Goal: Information Seeking & Learning: Check status

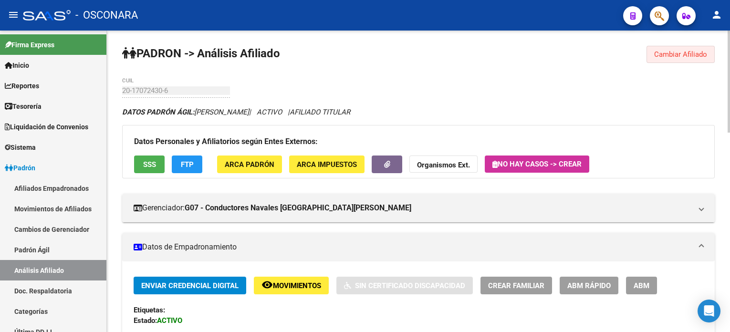
click at [668, 56] on span "Cambiar Afiliado" at bounding box center [680, 54] width 53 height 9
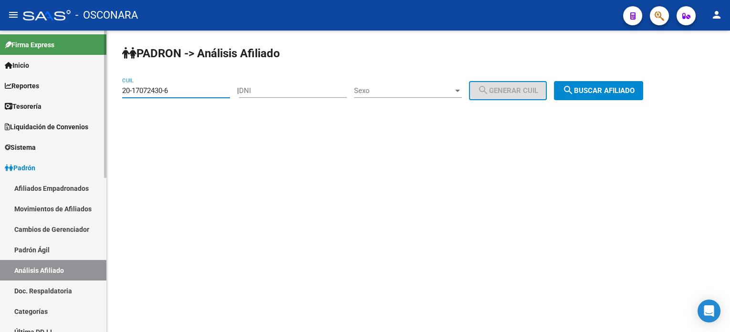
drag, startPoint x: 209, startPoint y: 91, endPoint x: 96, endPoint y: 87, distance: 113.5
click at [97, 87] on mat-sidenav-container "Firma Express Inicio Calendario SSS Instructivos Contacto OS Reportes Tablero d…" at bounding box center [365, 181] width 730 height 301
paste input "20962597-1"
click at [615, 90] on span "search Buscar afiliado" at bounding box center [598, 90] width 72 height 9
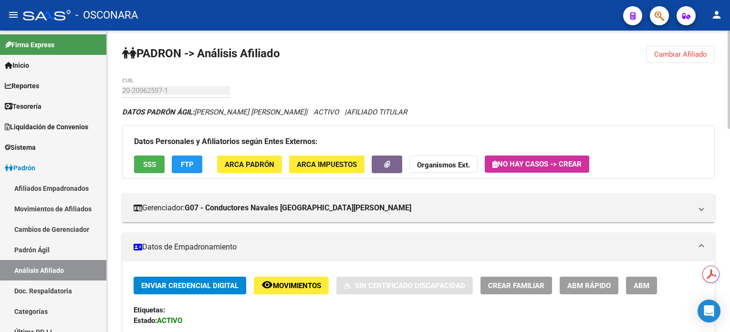
click at [662, 58] on button "Cambiar Afiliado" at bounding box center [680, 54] width 68 height 17
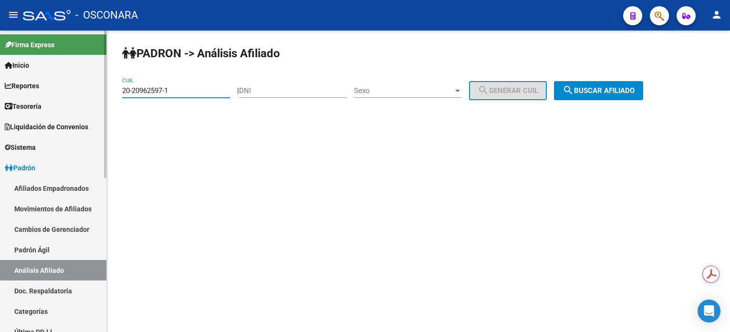
drag, startPoint x: 184, startPoint y: 92, endPoint x: 102, endPoint y: 97, distance: 82.2
click at [85, 91] on mat-sidenav-container "Firma Express Inicio Calendario SSS Instructivos Contacto OS Reportes Tablero d…" at bounding box center [365, 181] width 730 height 301
paste input "32319529-4"
type input "20-32319529-4"
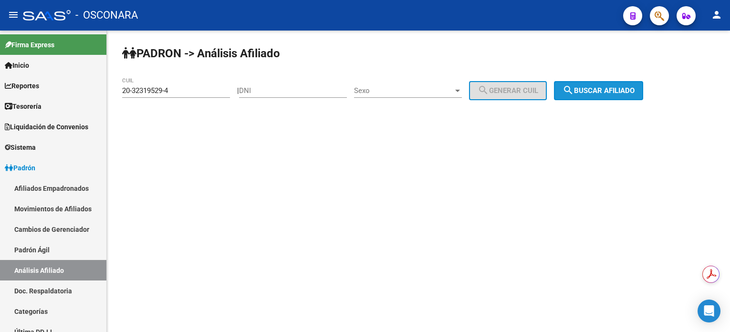
click at [605, 88] on span "search Buscar afiliado" at bounding box center [598, 90] width 72 height 9
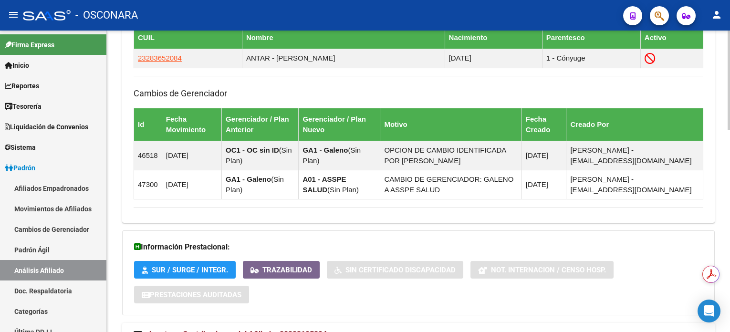
scroll to position [617, 0]
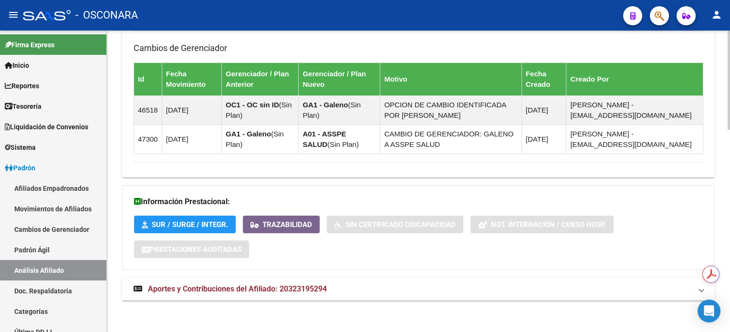
click at [322, 288] on span "Aportes y Contribuciones del Afiliado: 20323195294" at bounding box center [237, 288] width 179 height 9
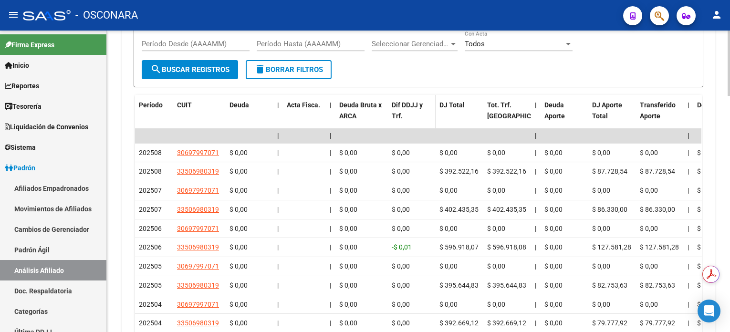
scroll to position [991, 0]
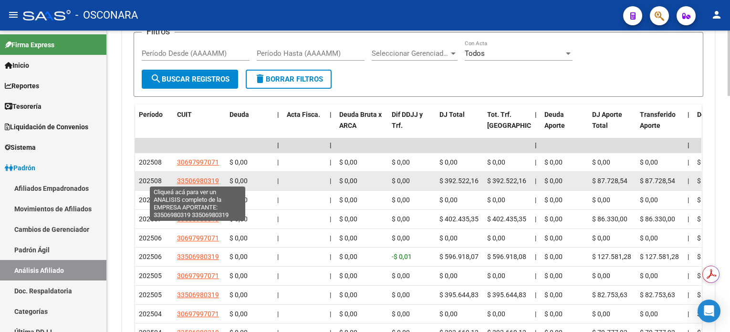
click at [195, 178] on span "33506980319" at bounding box center [198, 181] width 42 height 8
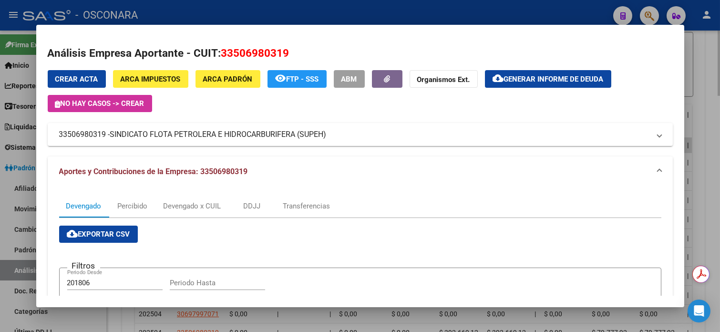
drag, startPoint x: 706, startPoint y: 77, endPoint x: 701, endPoint y: 77, distance: 5.3
click at [706, 77] on div at bounding box center [360, 166] width 720 height 332
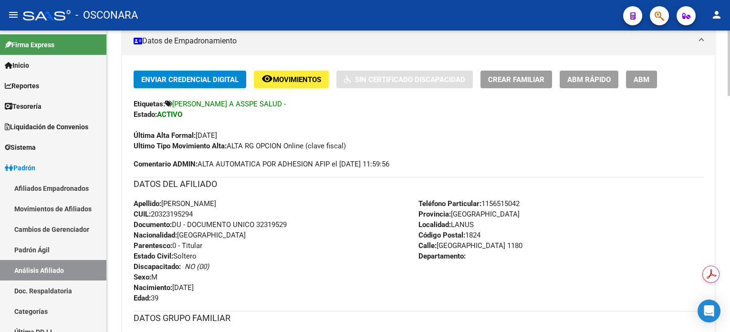
scroll to position [141, 0]
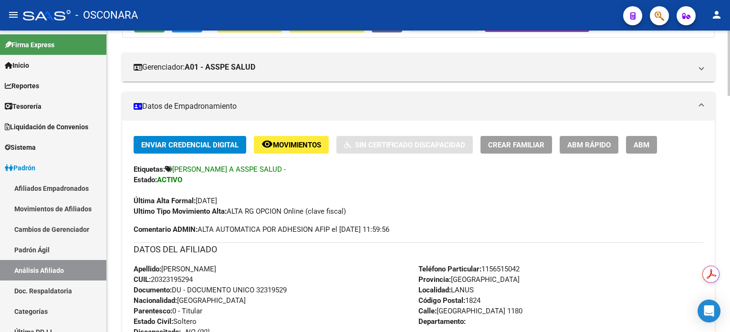
click at [183, 275] on span "CUIL: 20323195294" at bounding box center [163, 279] width 59 height 9
copy span "20323195294"
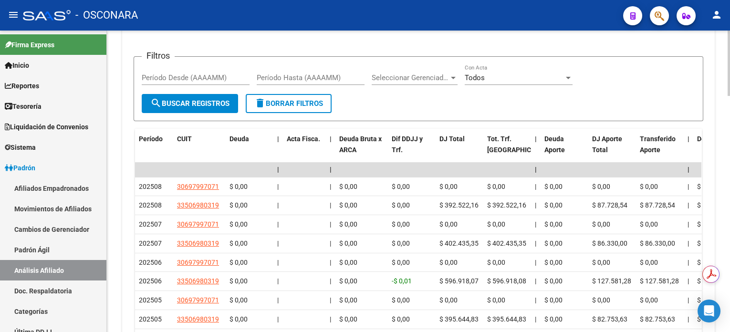
scroll to position [1094, 0]
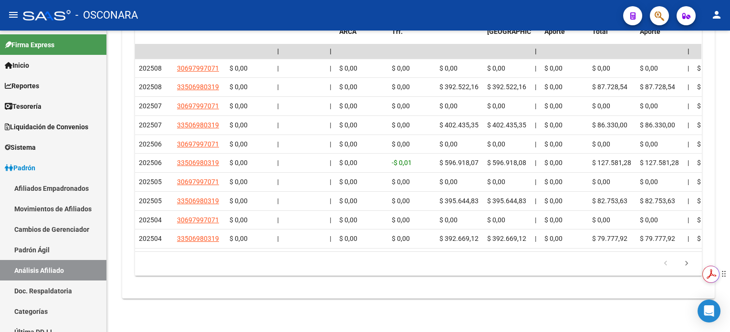
click at [685, 264] on div "Obtén resúmenes e información clave con el Asistente de IA con tecnología de Ad…" at bounding box center [656, 273] width 81 height 33
click at [687, 264] on icon "go to next page" at bounding box center [686, 264] width 12 height 11
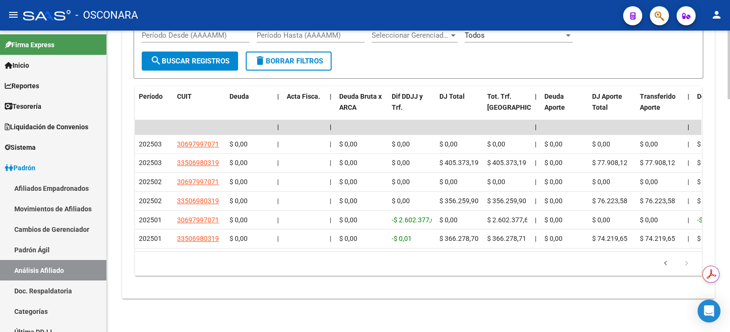
scroll to position [1018, 0]
click at [688, 265] on icon "go to next page" at bounding box center [686, 264] width 12 height 11
click at [687, 264] on icon "go to next page" at bounding box center [686, 264] width 12 height 11
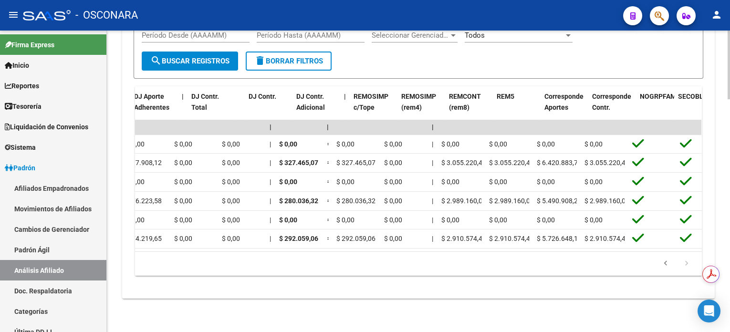
scroll to position [0, 1231]
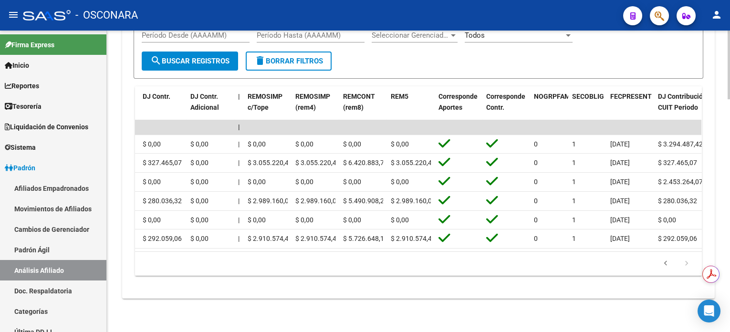
click at [665, 266] on icon "go to previous page" at bounding box center [665, 264] width 12 height 11
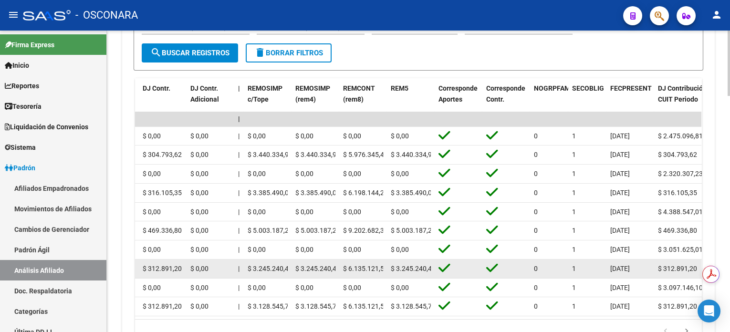
scroll to position [1094, 0]
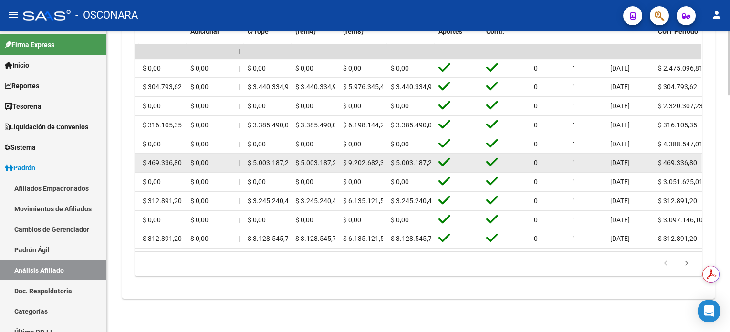
click at [368, 159] on span "$ 9.202.682,33" at bounding box center [365, 163] width 45 height 8
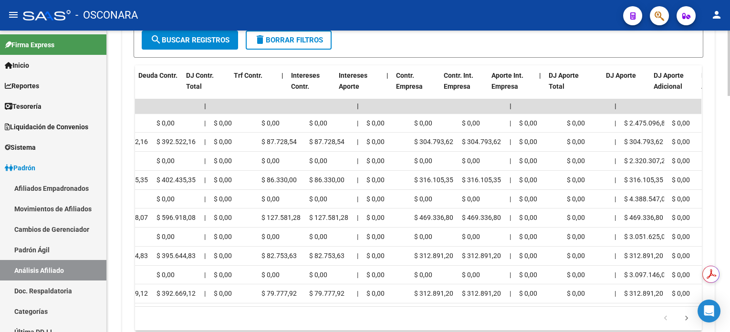
scroll to position [0, 0]
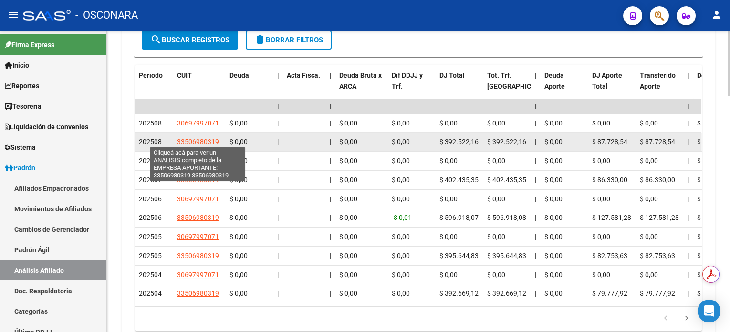
click at [192, 141] on span "33506980319" at bounding box center [198, 142] width 42 height 8
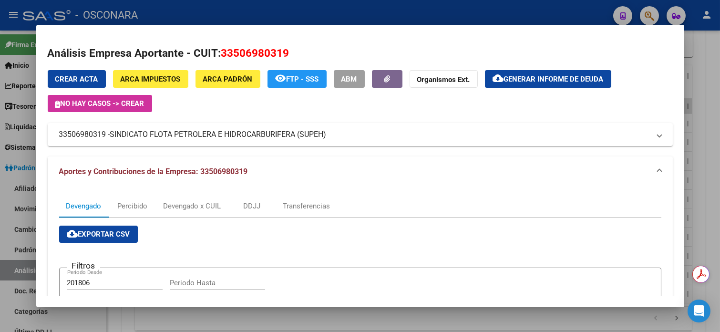
click at [716, 100] on div at bounding box center [360, 166] width 720 height 332
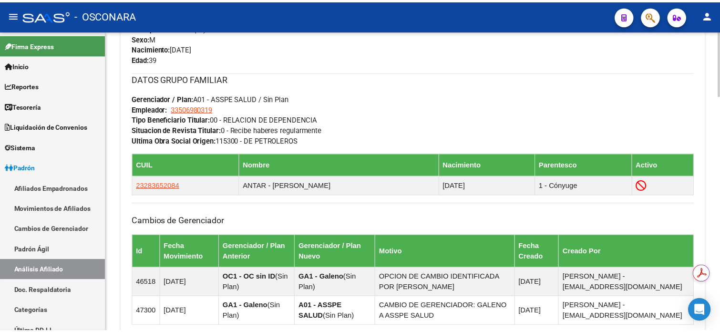
scroll to position [508, 0]
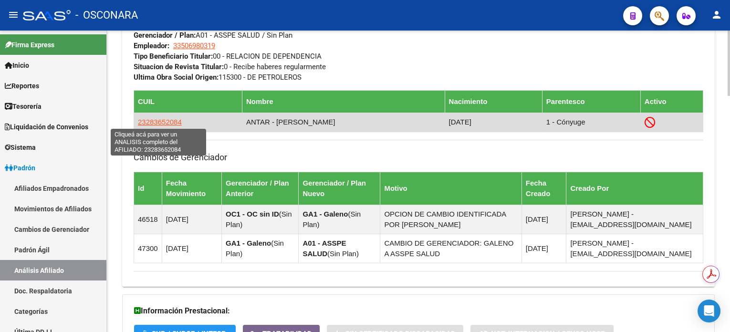
click at [166, 123] on span "23283652084" at bounding box center [160, 122] width 44 height 8
type textarea "23283652084"
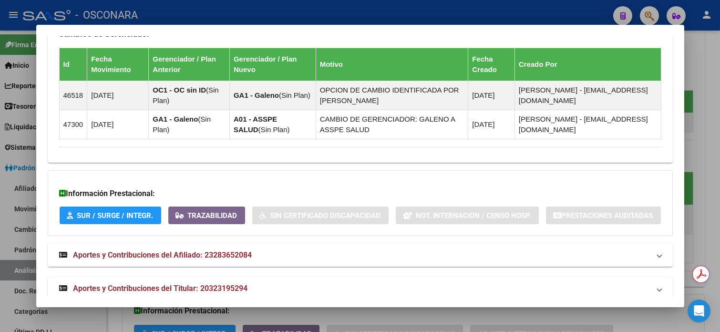
scroll to position [674, 0]
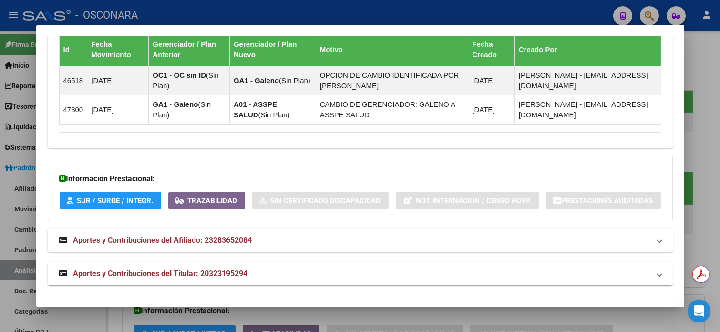
click at [168, 244] on strong "Aportes y Contribuciones del Afiliado: 23283652084" at bounding box center [155, 240] width 193 height 11
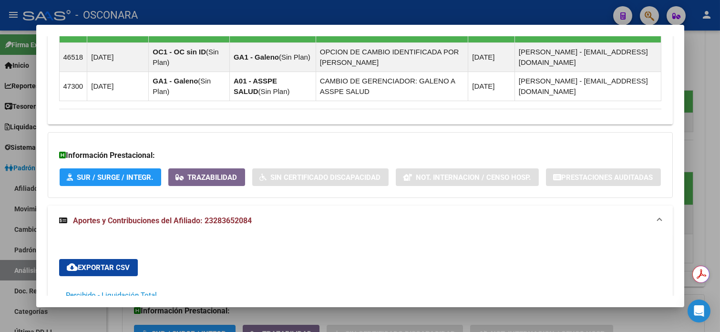
click at [658, 226] on span at bounding box center [660, 220] width 4 height 11
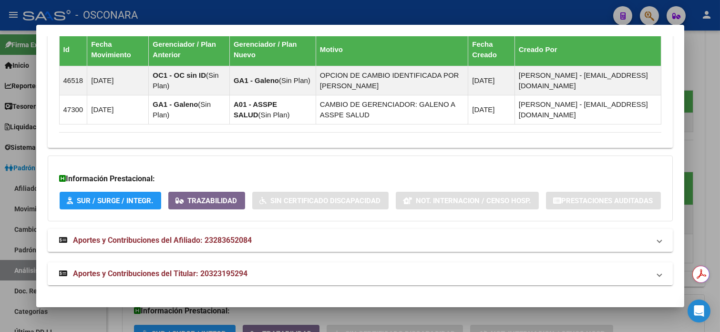
click at [170, 280] on mat-expansion-panel-header "Aportes y Contribuciones del Titular: 20323195294" at bounding box center [360, 273] width 625 height 23
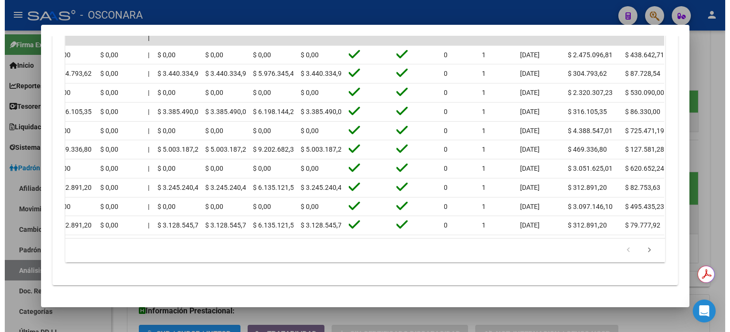
scroll to position [0, 0]
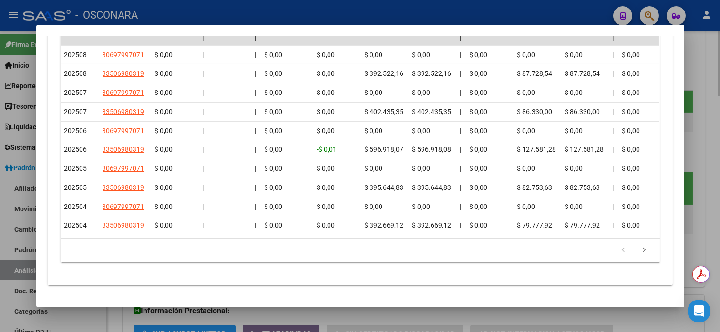
click at [710, 62] on div at bounding box center [360, 166] width 720 height 332
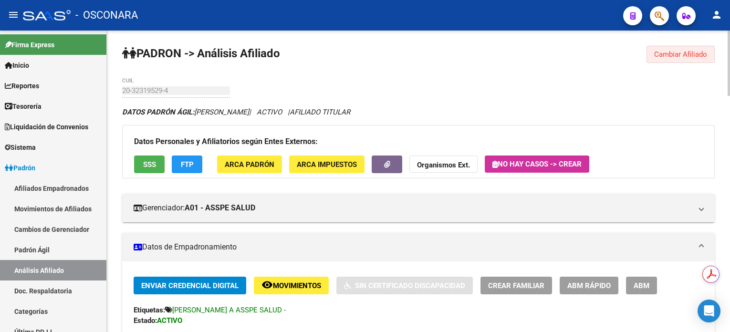
click at [695, 51] on span "Cambiar Afiliado" at bounding box center [680, 54] width 53 height 9
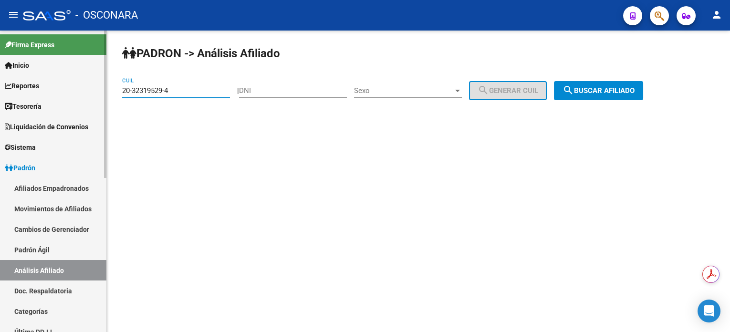
drag, startPoint x: 198, startPoint y: 89, endPoint x: 72, endPoint y: 88, distance: 126.4
click at [72, 88] on mat-sidenav-container "Firma Express Inicio Calendario SSS Instructivos Contacto OS Reportes Tablero d…" at bounding box center [365, 181] width 730 height 301
paste input "20962597-1"
type input "20-20962597-1"
click at [609, 93] on span "search Buscar afiliado" at bounding box center [598, 90] width 72 height 9
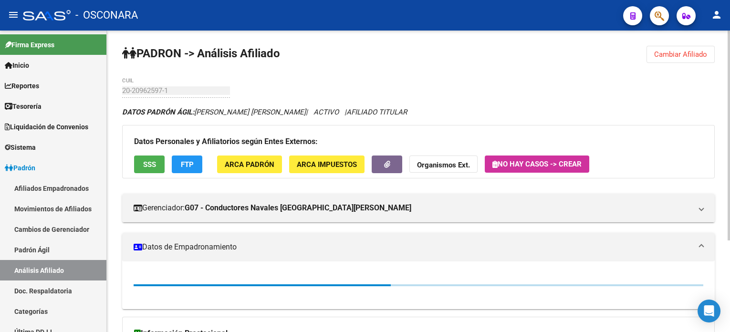
click at [693, 52] on span "Cambiar Afiliado" at bounding box center [680, 54] width 53 height 9
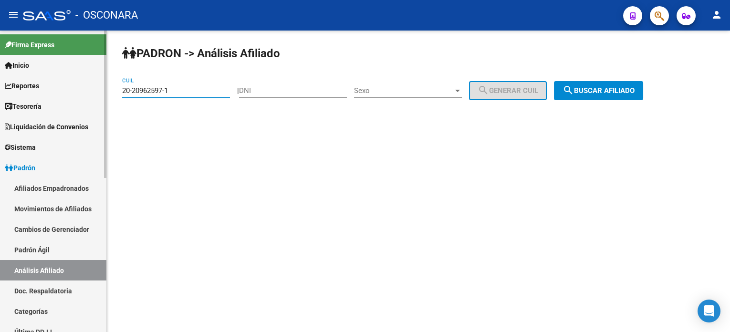
drag, startPoint x: 182, startPoint y: 90, endPoint x: 100, endPoint y: 85, distance: 82.6
click at [100, 85] on mat-sidenav-container "Firma Express Inicio Calendario SSS Instructivos Contacto OS Reportes Tablero d…" at bounding box center [365, 181] width 730 height 301
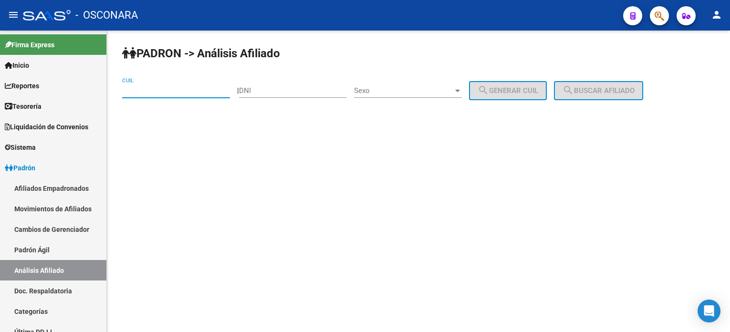
click at [273, 83] on div "DNI" at bounding box center [293, 87] width 108 height 21
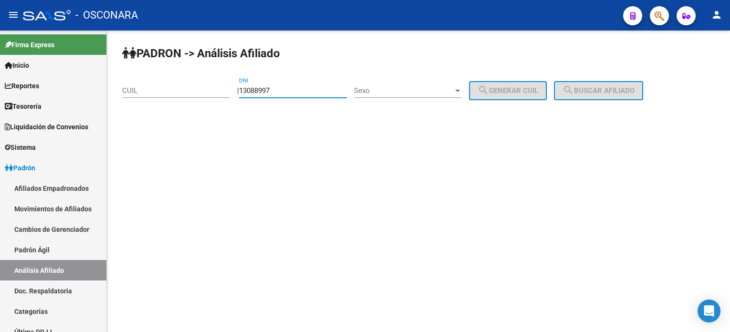
type input "13088997"
click at [389, 86] on span "Sexo" at bounding box center [403, 90] width 99 height 9
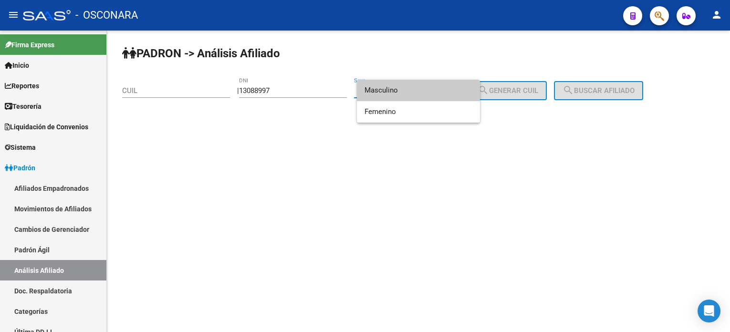
click at [429, 88] on span "Masculino" at bounding box center [418, 90] width 108 height 21
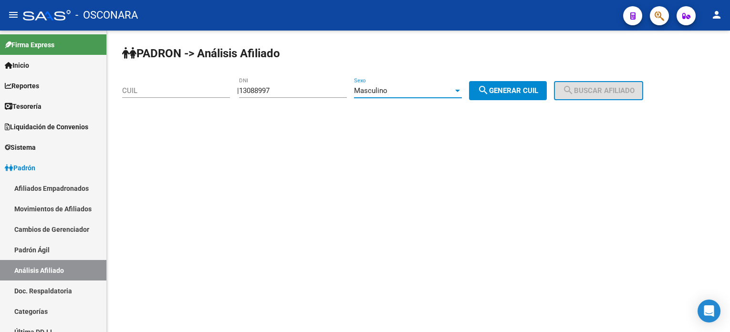
click at [524, 86] on span "search Generar CUIL" at bounding box center [507, 90] width 61 height 9
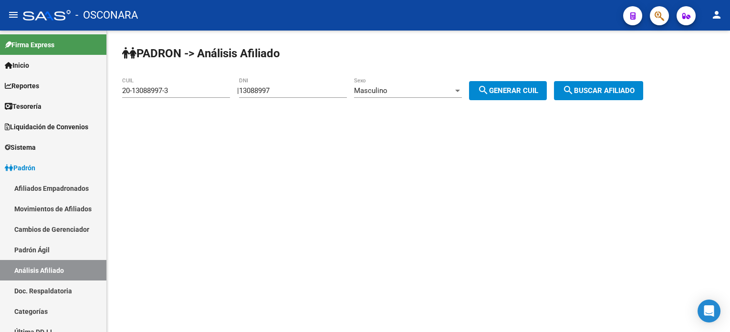
click at [593, 90] on span "search Buscar afiliado" at bounding box center [598, 90] width 72 height 9
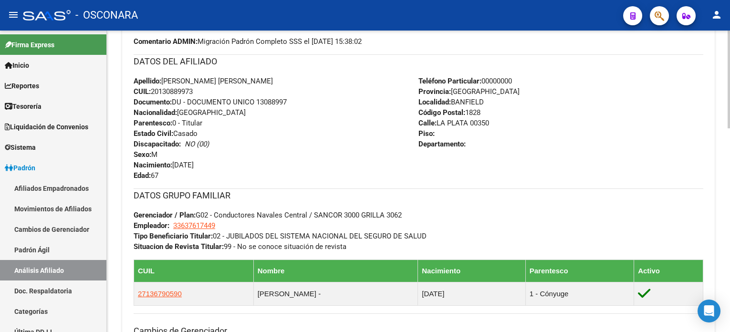
scroll to position [323, 0]
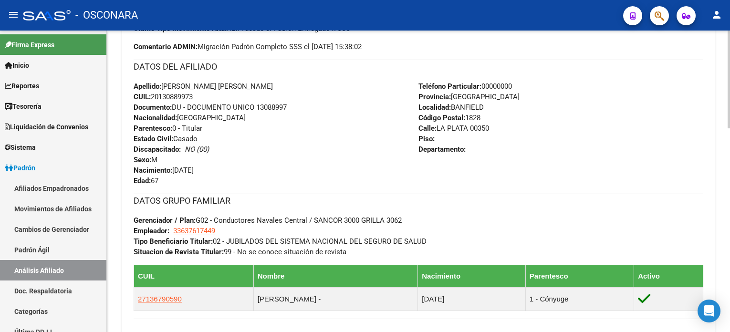
click at [185, 95] on span "CUIL: 20130889973" at bounding box center [163, 97] width 59 height 9
copy span "20130889973"
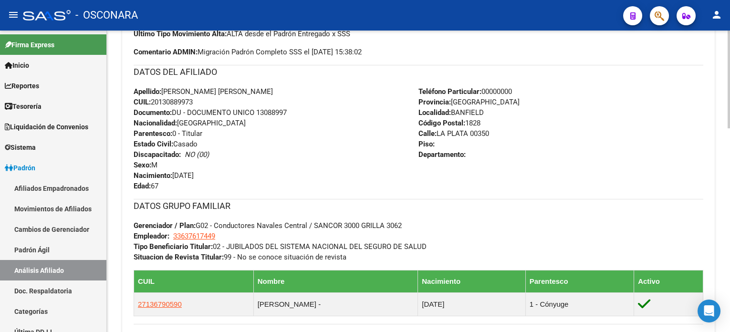
scroll to position [196, 0]
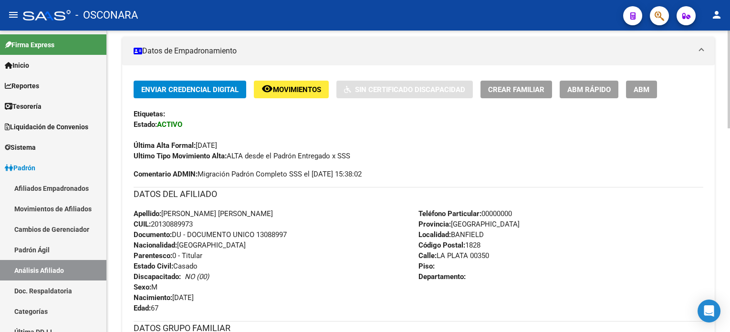
click at [171, 221] on span "CUIL: 20130889973" at bounding box center [163, 224] width 59 height 9
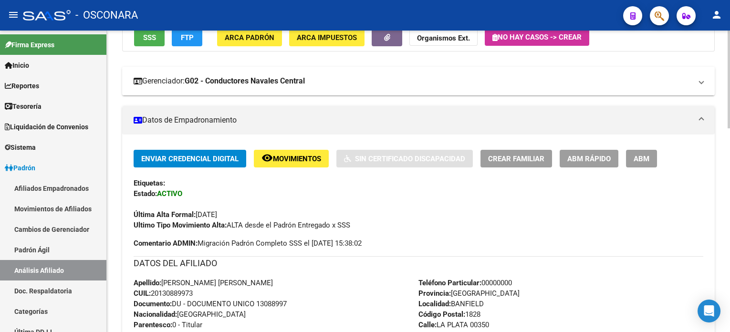
scroll to position [0, 0]
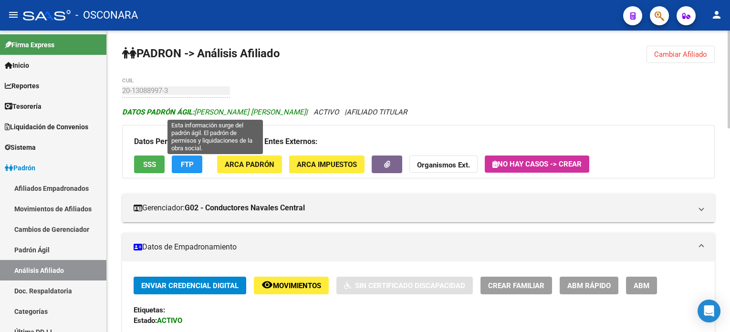
drag, startPoint x: 195, startPoint y: 112, endPoint x: 304, endPoint y: 111, distance: 109.2
click at [304, 111] on span "DATOS PADRÓN ÁGIL: [PERSON_NAME] [PERSON_NAME]" at bounding box center [214, 112] width 184 height 9
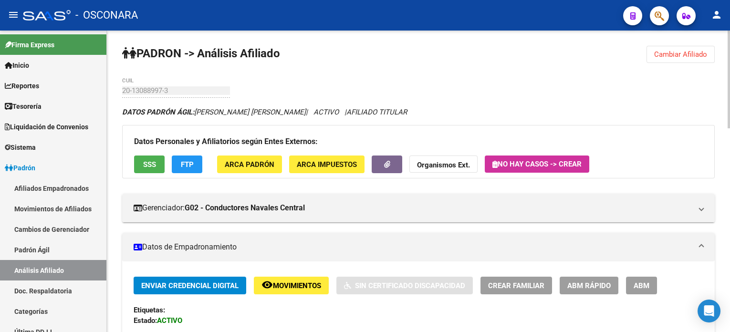
copy span "[PERSON_NAME] [PERSON_NAME]"
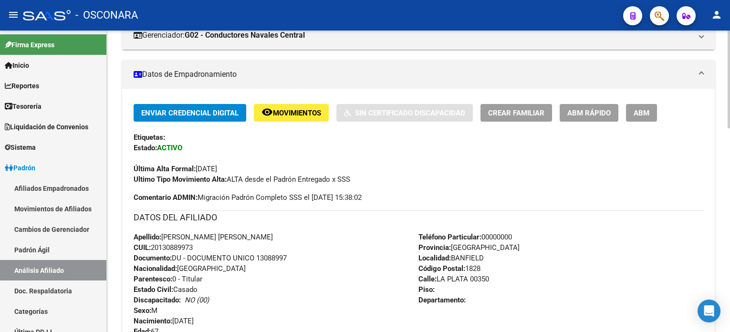
scroll to position [191, 0]
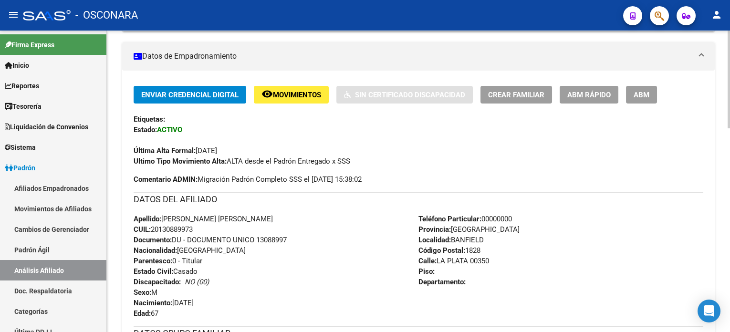
click at [280, 238] on span "Documento: DU - DOCUMENTO UNICO 13088997" at bounding box center [210, 240] width 153 height 9
copy span "13088997"
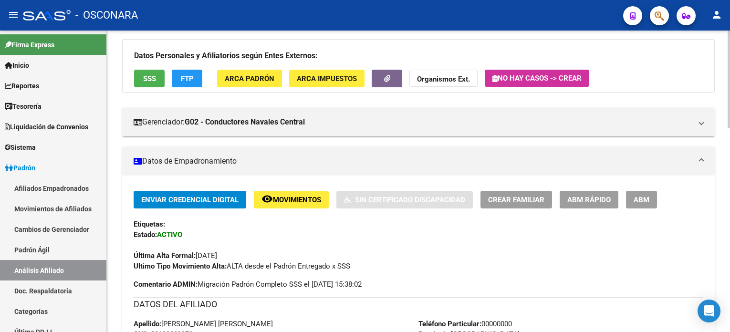
scroll to position [0, 0]
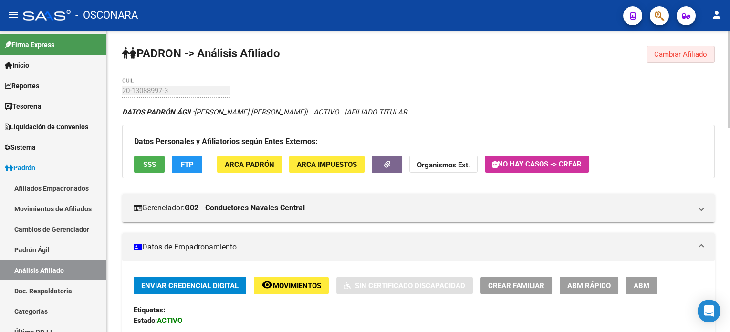
click at [666, 62] on button "Cambiar Afiliado" at bounding box center [680, 54] width 68 height 17
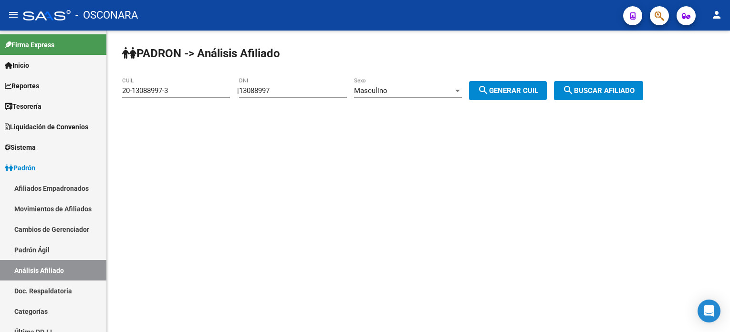
click at [324, 83] on div "13088997 DNI" at bounding box center [293, 87] width 108 height 21
click at [322, 89] on input "13088997" at bounding box center [293, 90] width 108 height 9
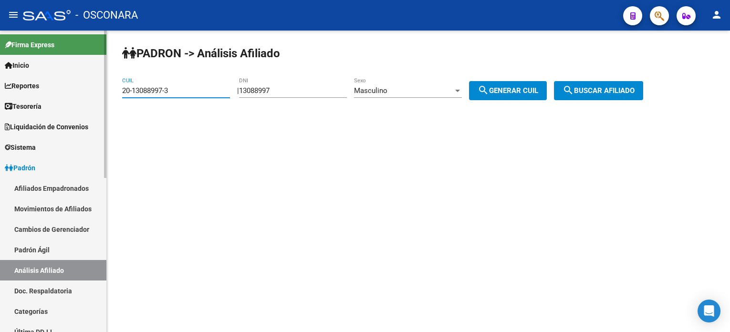
drag, startPoint x: 198, startPoint y: 89, endPoint x: 54, endPoint y: 95, distance: 143.7
click at [57, 96] on mat-sidenav-container "Firma Express Inicio Calendario SSS Instructivos Contacto OS Reportes Tablero d…" at bounding box center [365, 181] width 730 height 301
paste input "7-11981726-4"
type input "27-11981726-4"
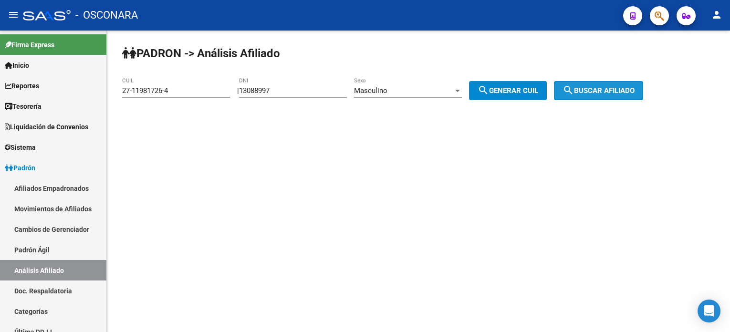
click at [610, 82] on button "search Buscar afiliado" at bounding box center [598, 90] width 89 height 19
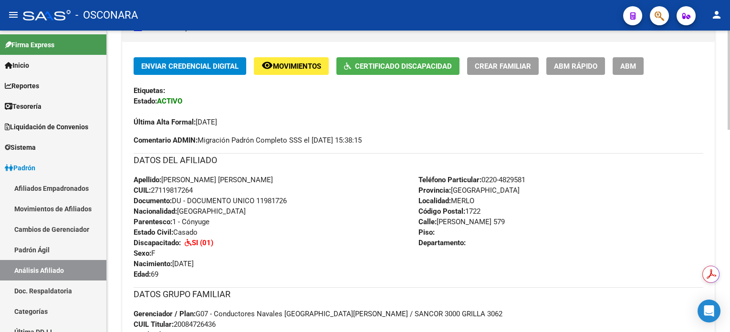
scroll to position [537, 0]
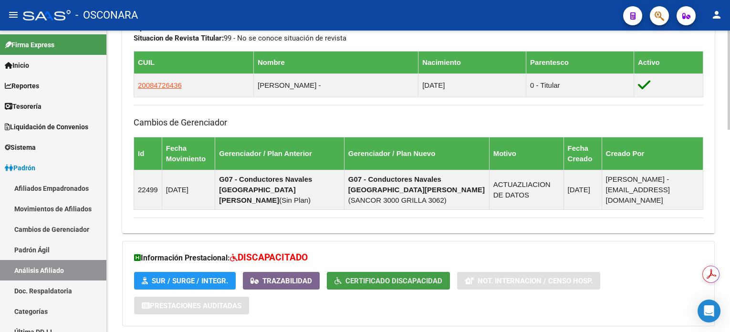
click at [375, 281] on span "Certificado Discapacidad" at bounding box center [393, 281] width 97 height 9
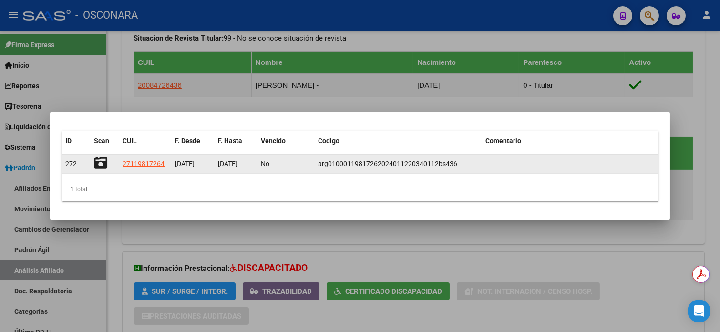
click at [105, 161] on icon at bounding box center [100, 162] width 13 height 13
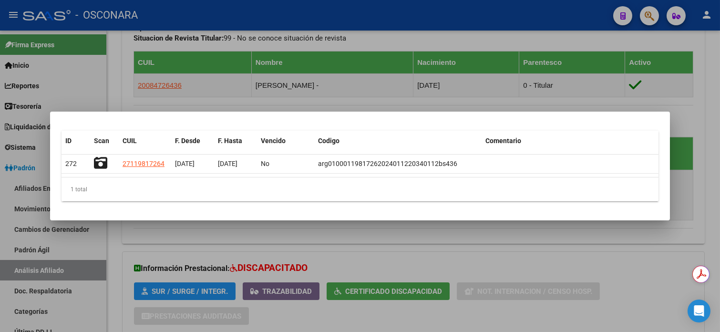
click at [708, 67] on div at bounding box center [360, 166] width 720 height 332
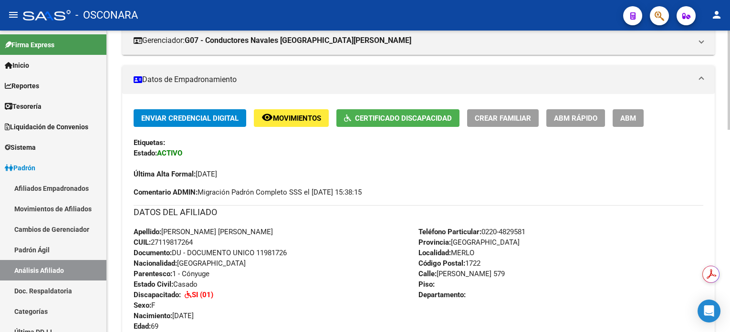
scroll to position [155, 0]
